Goal: Task Accomplishment & Management: Use online tool/utility

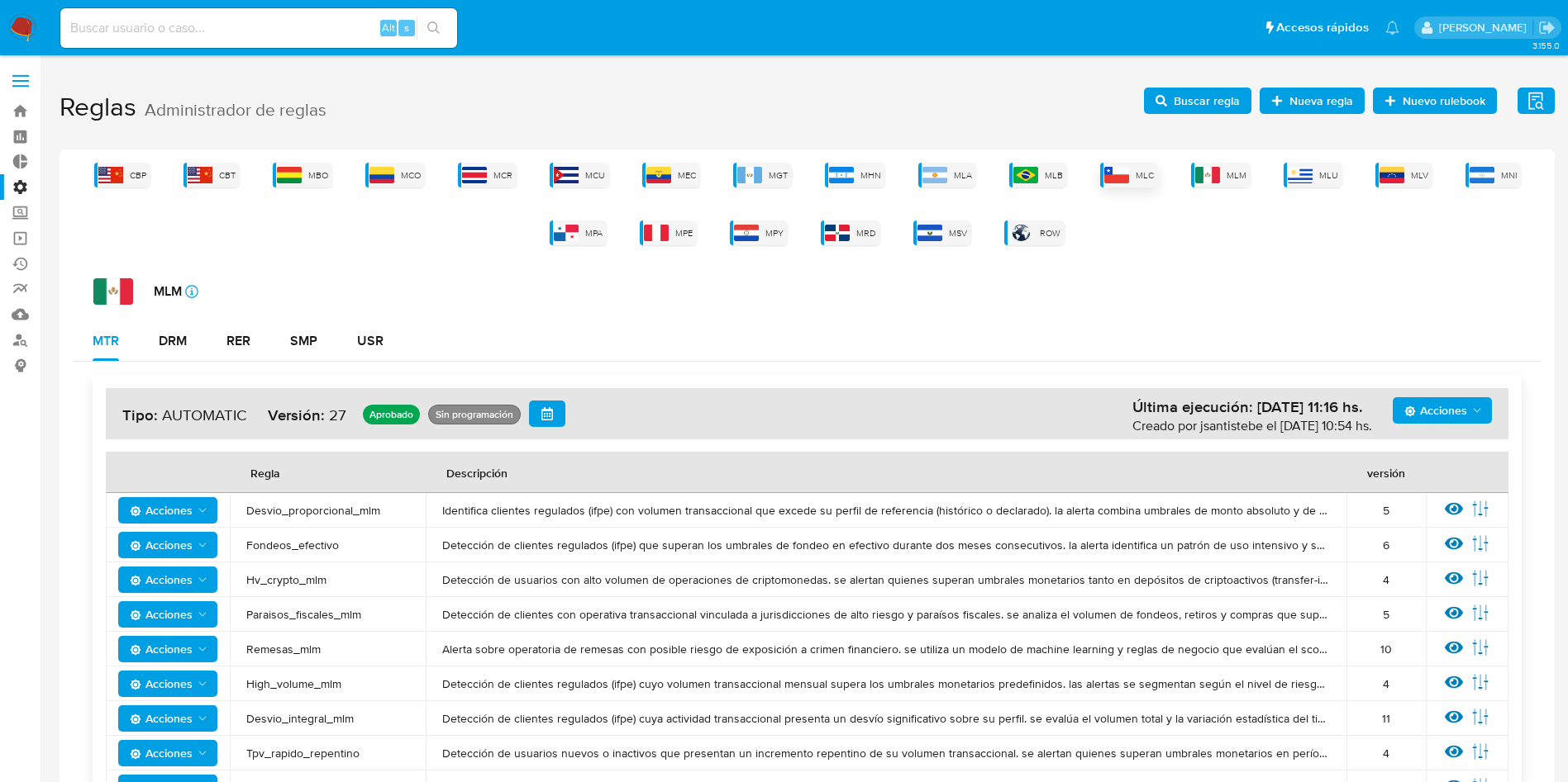
click at [1144, 176] on span "MLC" at bounding box center [1144, 176] width 18 height 12
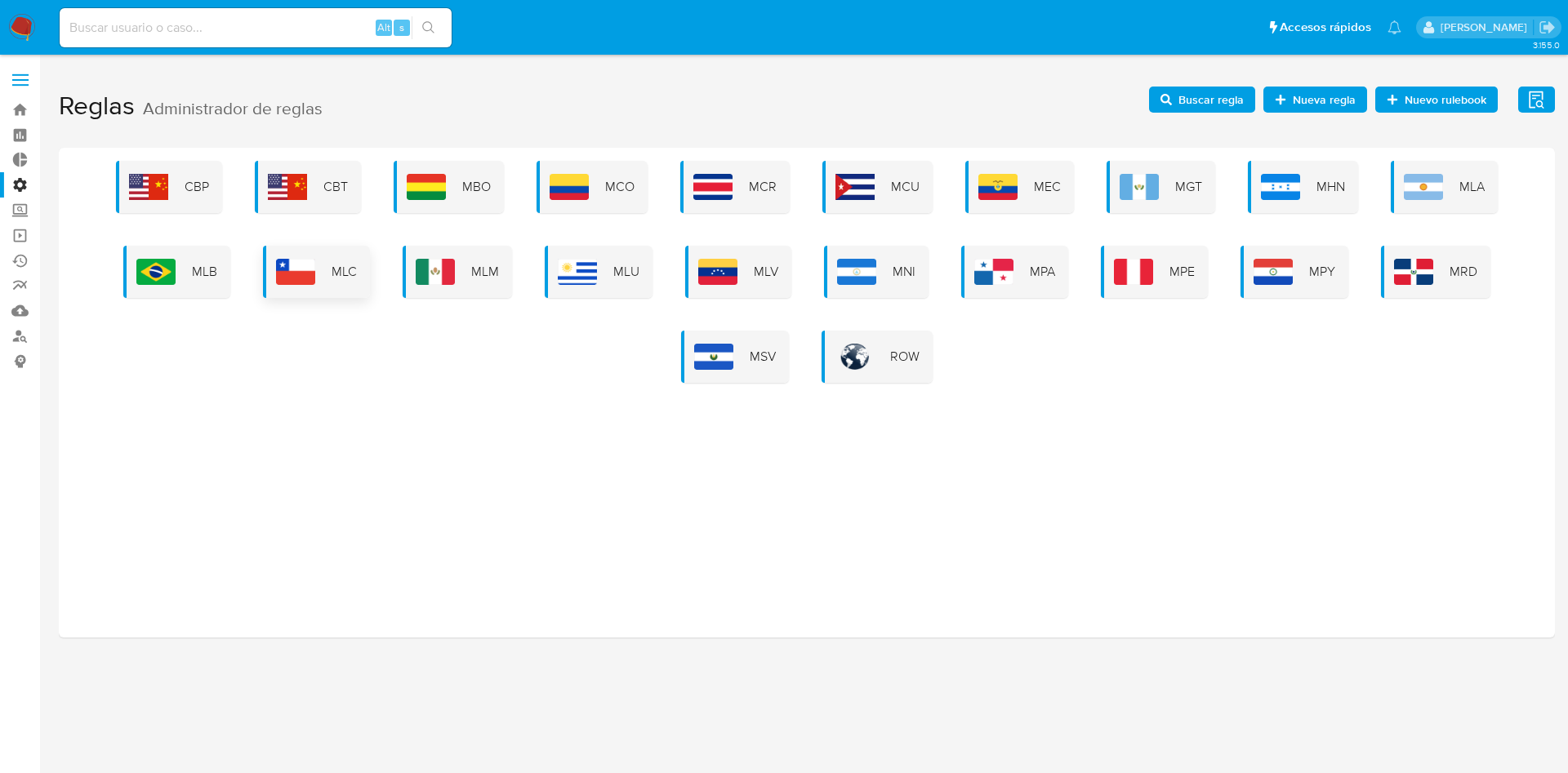
click at [340, 294] on div "MLC" at bounding box center [317, 272] width 107 height 53
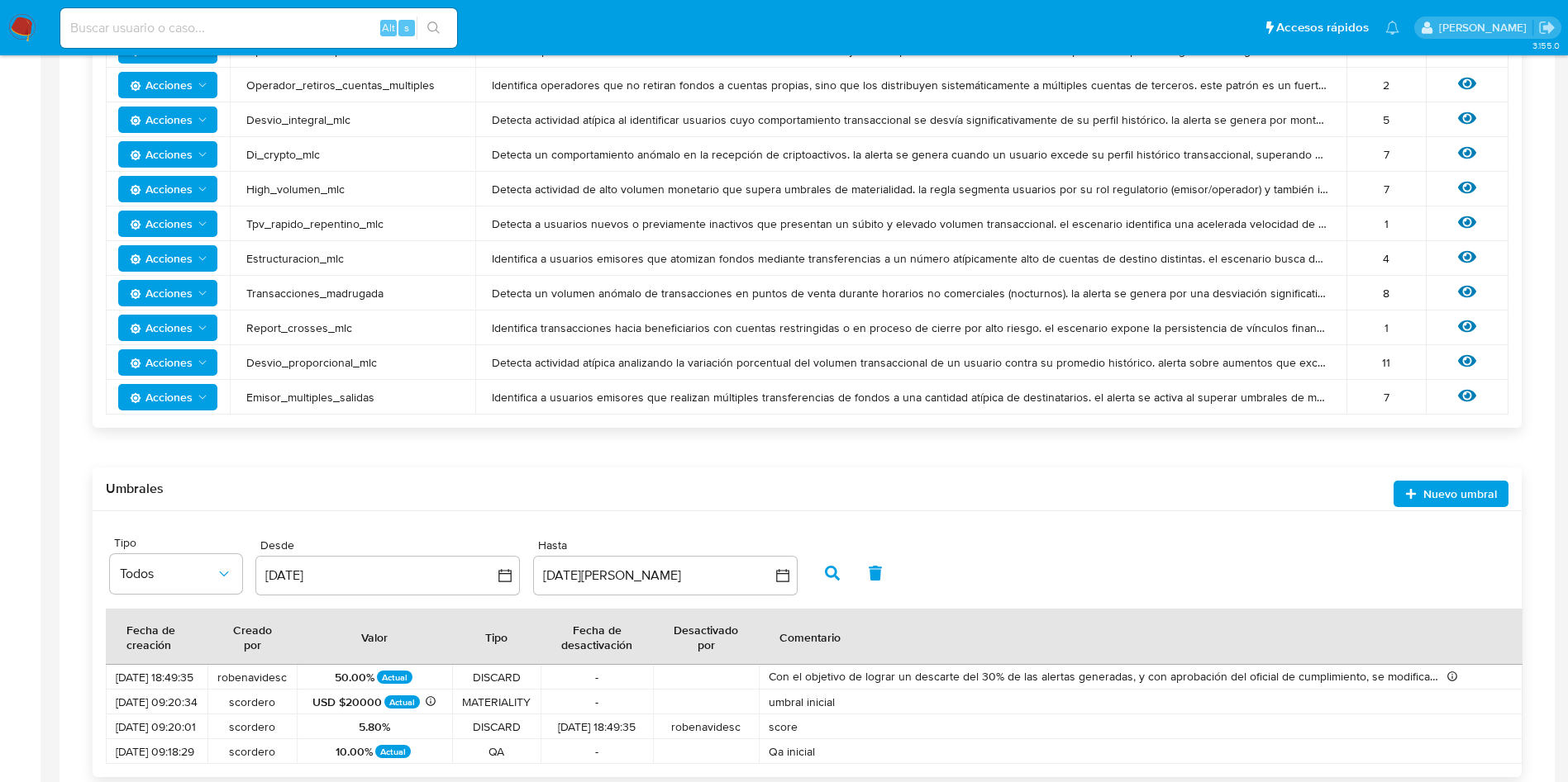
scroll to position [495, 0]
click at [1464, 292] on icon at bounding box center [1467, 291] width 18 height 12
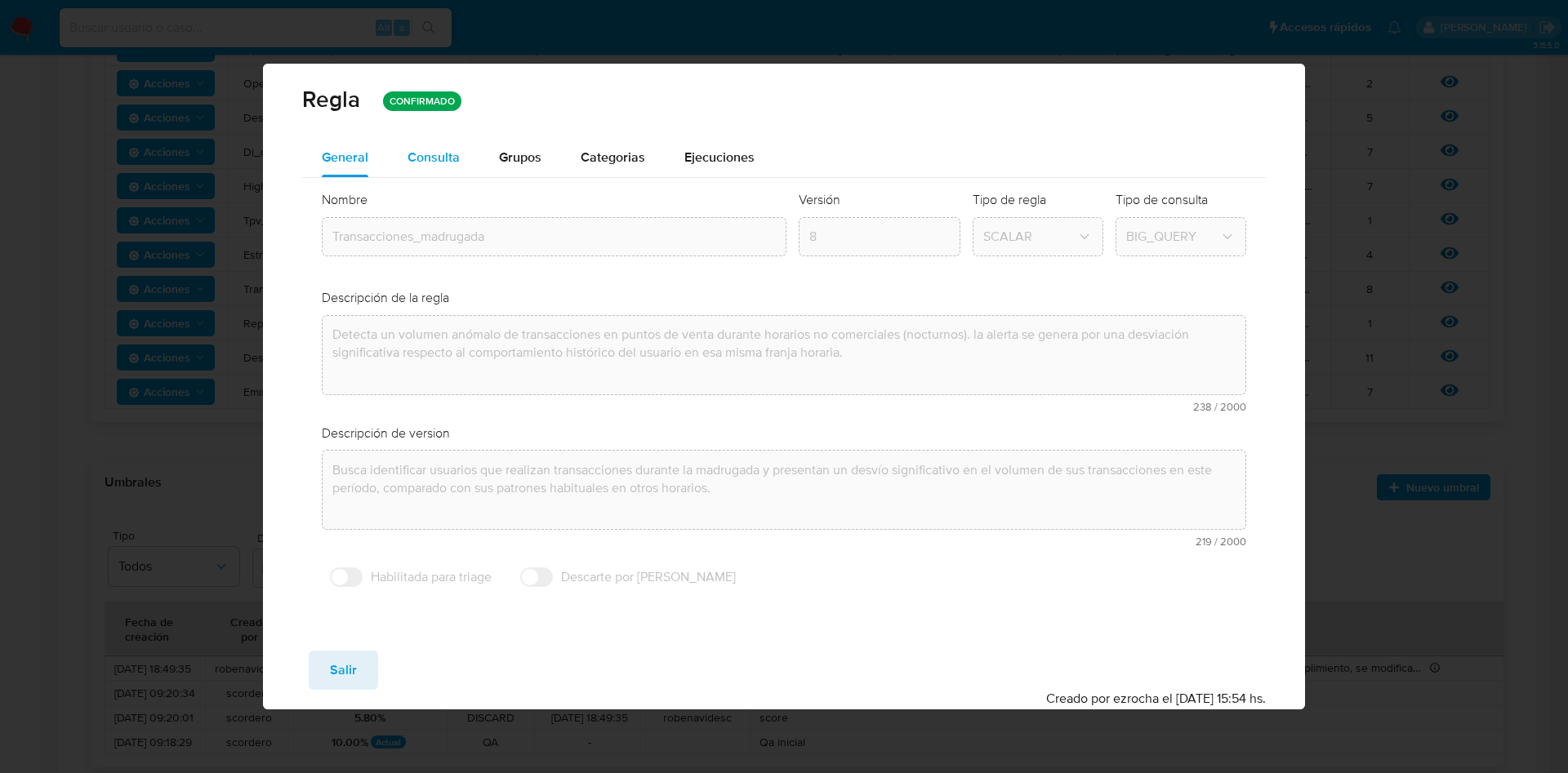
click at [426, 152] on span "Consulta" at bounding box center [433, 156] width 53 height 18
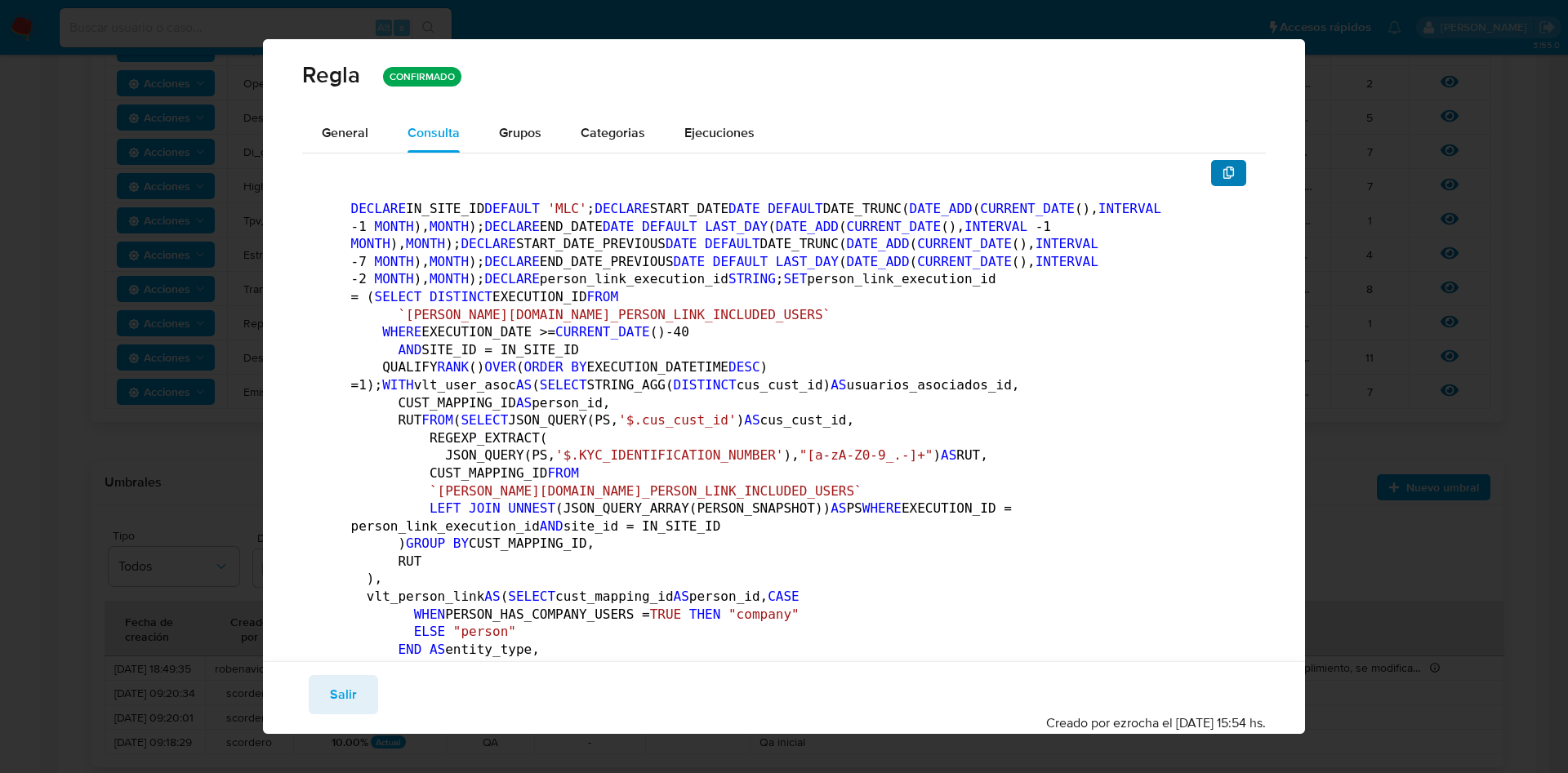
click at [1220, 183] on button "button" at bounding box center [1228, 173] width 36 height 26
click at [354, 691] on span "Salir" at bounding box center [343, 695] width 27 height 36
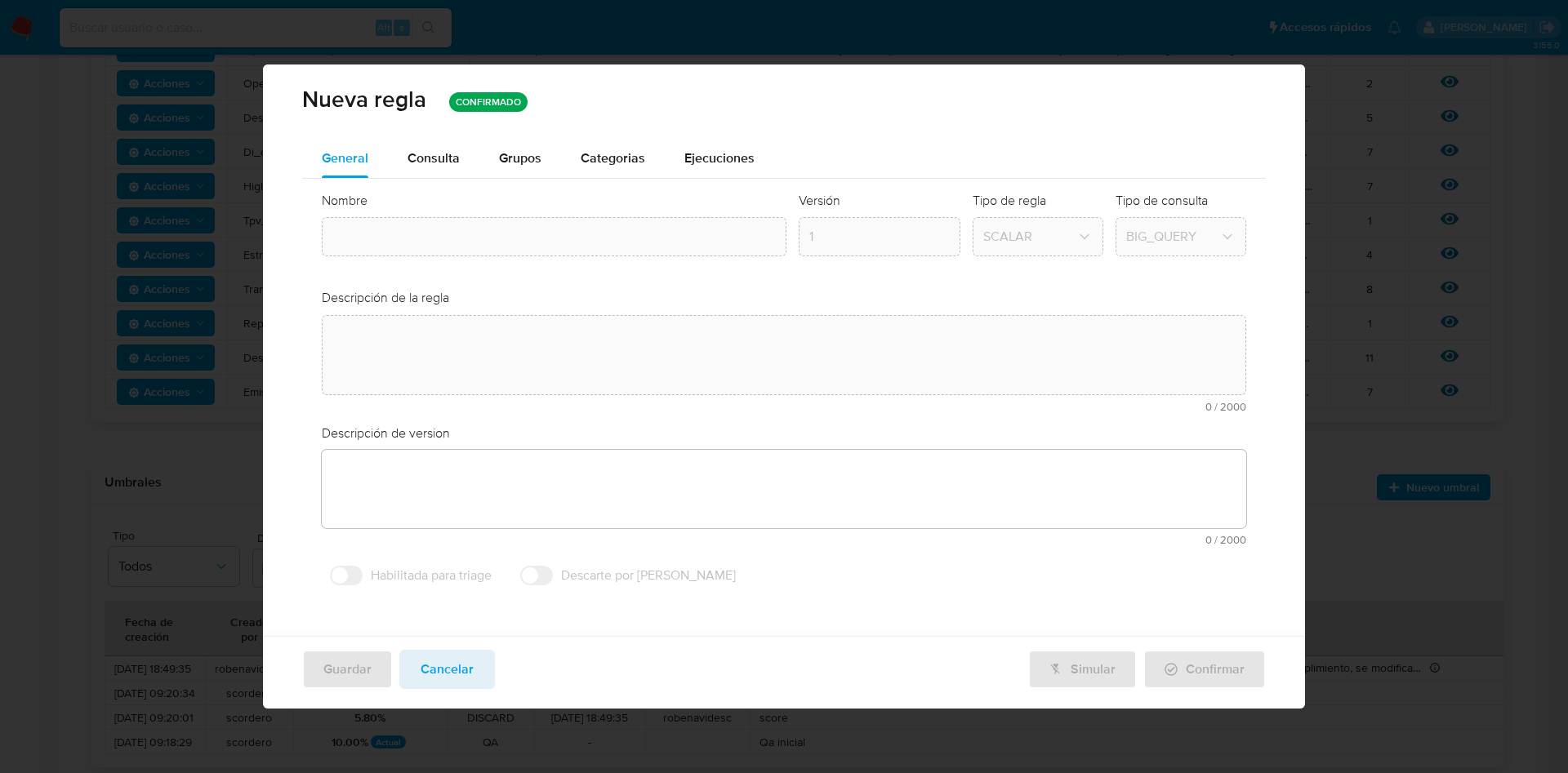
type textarea "Detecta un volumen anómalo de transacciones en puntos de venta durante horarios…"
type textarea "Busca identificar usuarios que realizan transacciones durante la madrugada y pr…"
type input "Transacciones_madrugada"
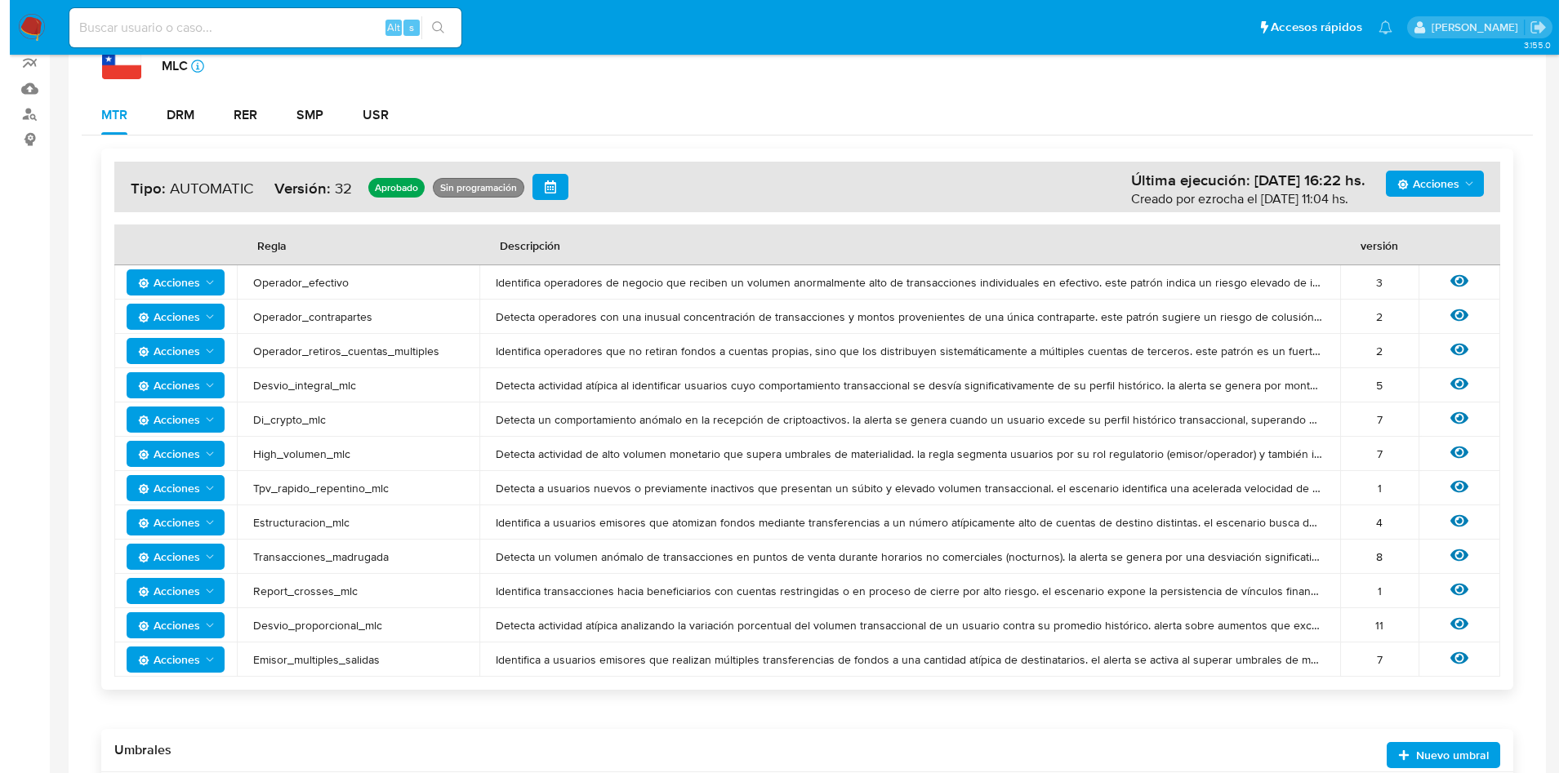
scroll to position [245, 0]
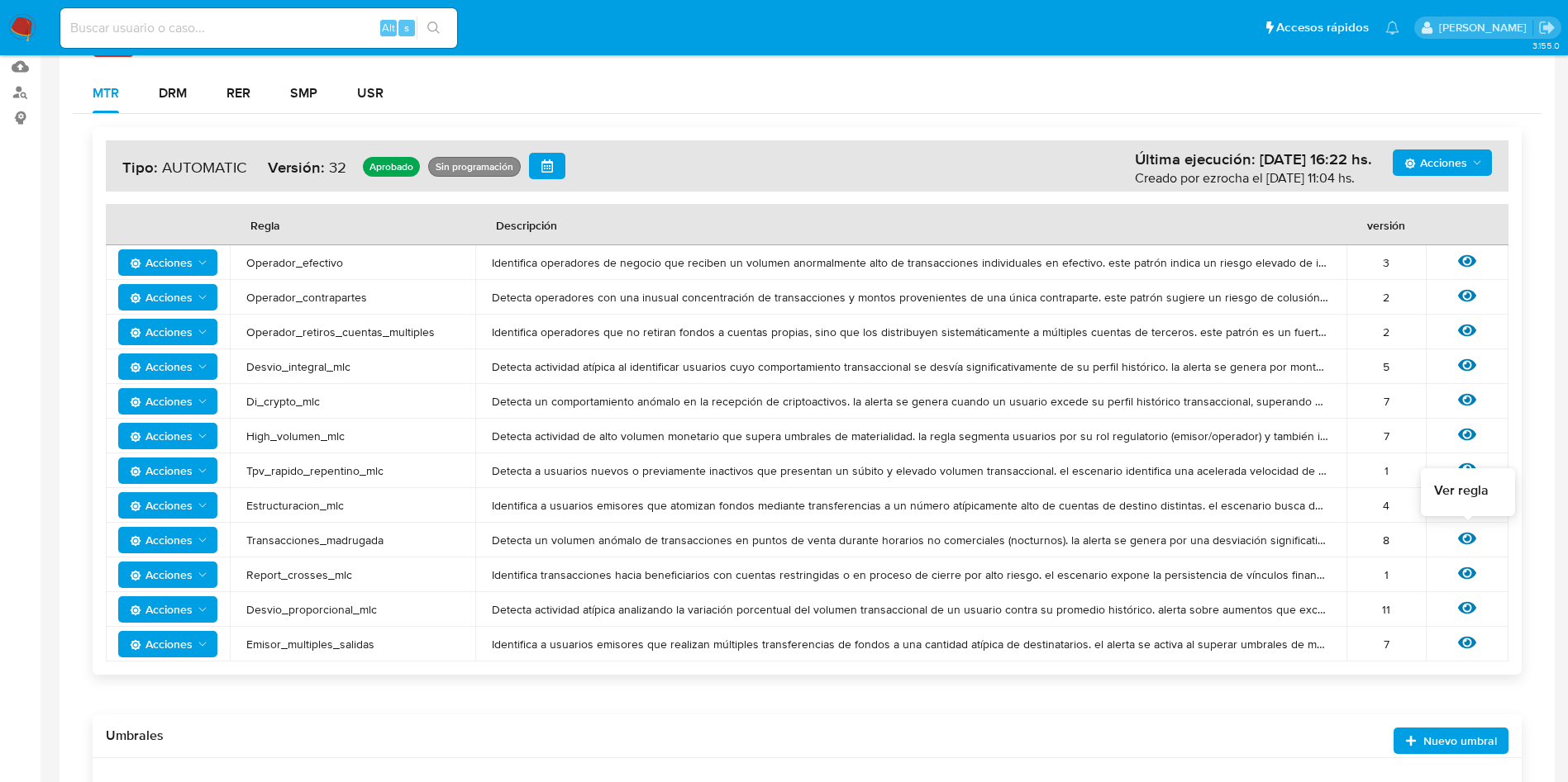
click at [1462, 535] on icon at bounding box center [1467, 539] width 18 height 12
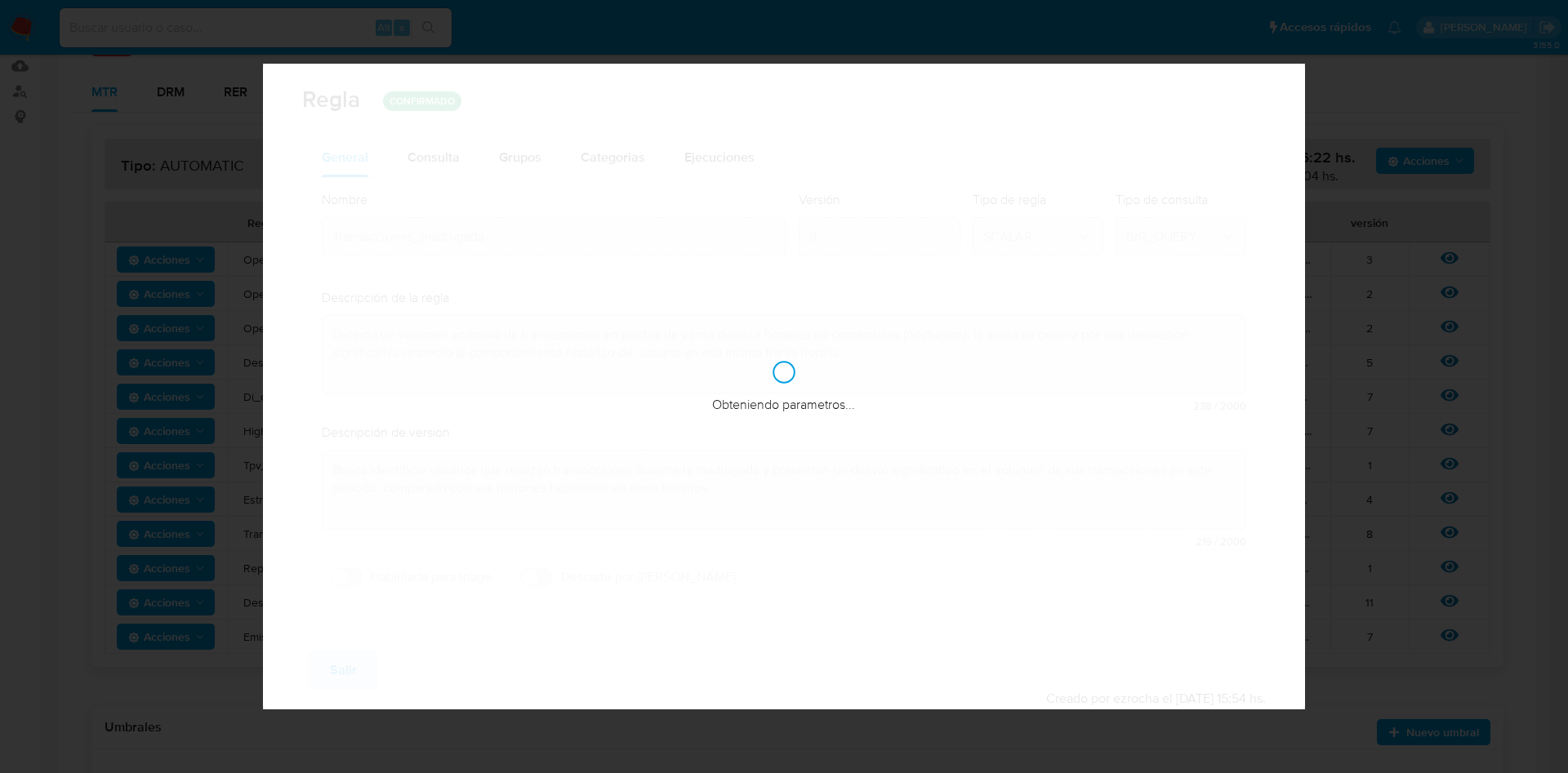
click at [440, 149] on div "Obteniendo parametros..." at bounding box center [784, 387] width 1043 height 646
click at [439, 165] on div "Obteniendo parametros..." at bounding box center [784, 387] width 1043 height 646
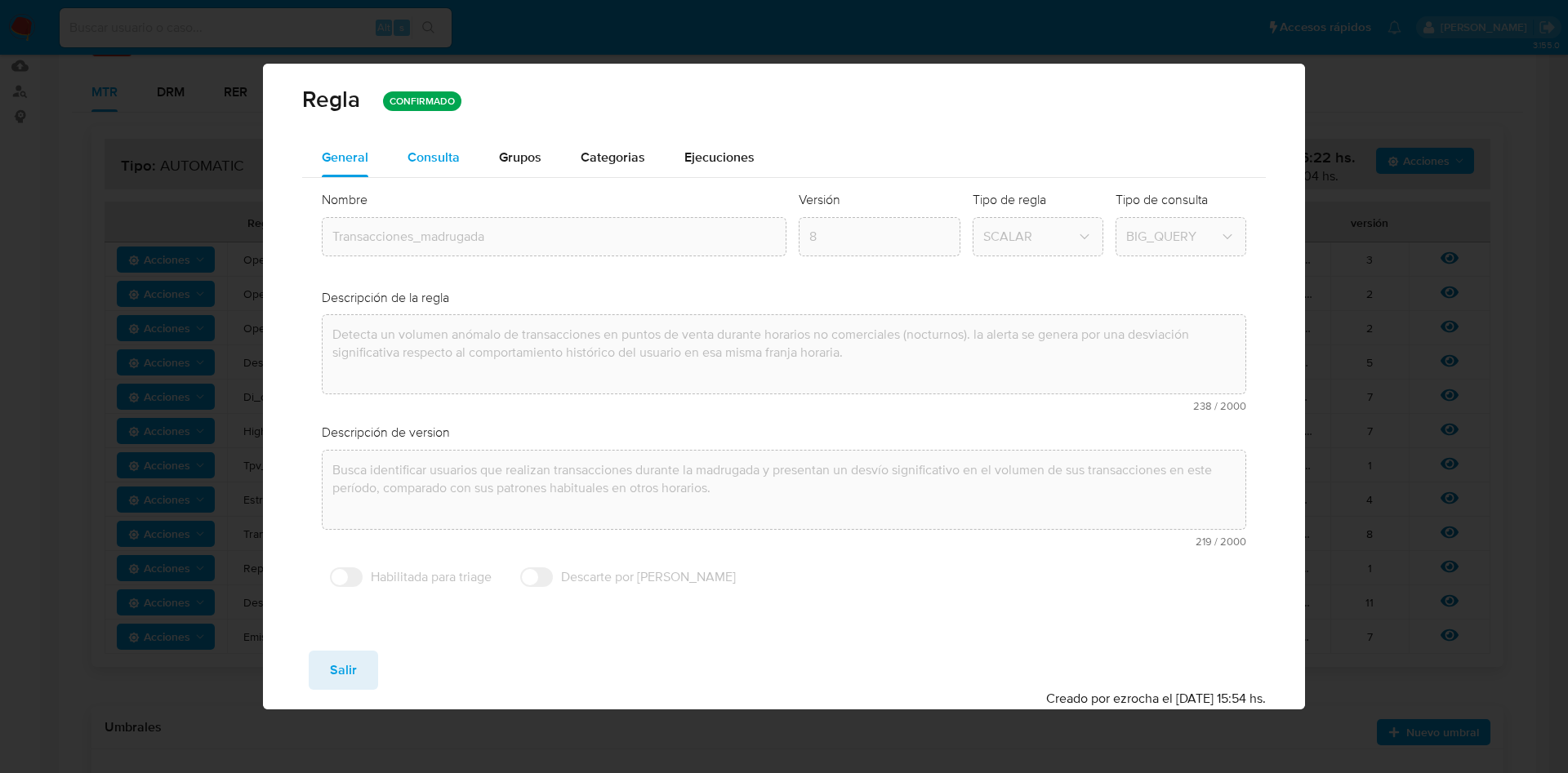
click at [464, 145] on button "Consulta" at bounding box center [433, 157] width 91 height 39
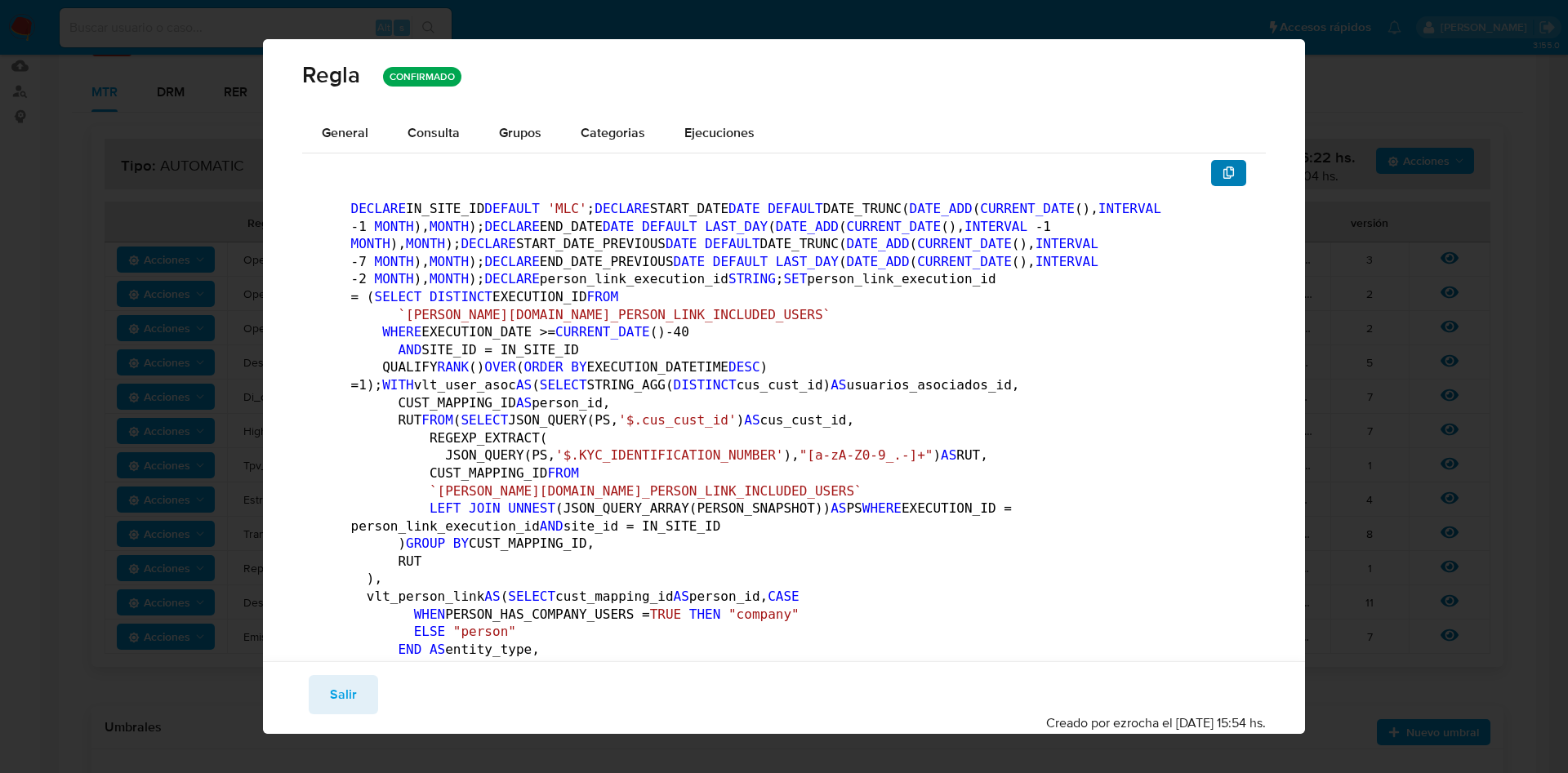
click at [1223, 169] on icon "button" at bounding box center [1228, 173] width 11 height 13
